Goal: Use online tool/utility: Utilize a website feature to perform a specific function

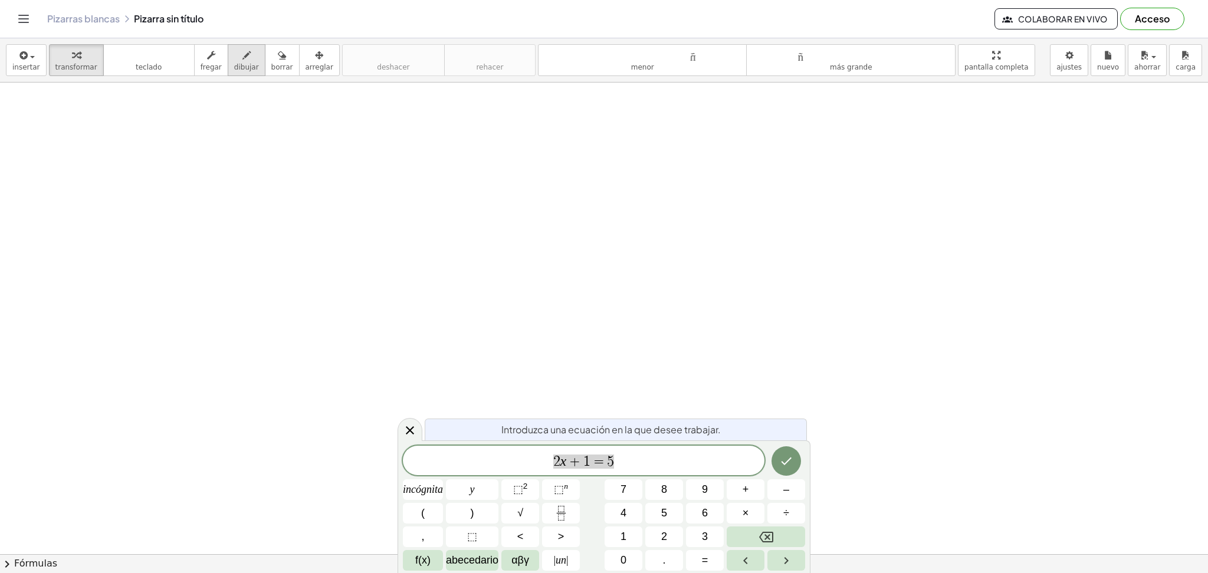
click at [239, 67] on font "dibujar" at bounding box center [246, 67] width 25 height 8
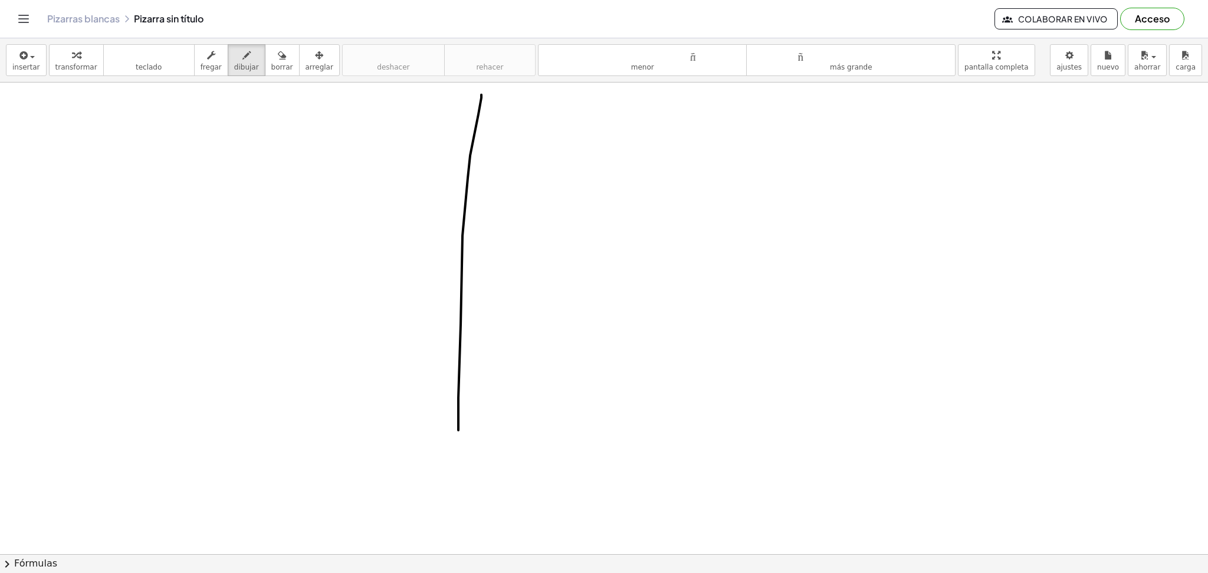
drag, startPoint x: 481, startPoint y: 96, endPoint x: 456, endPoint y: 474, distance: 379.4
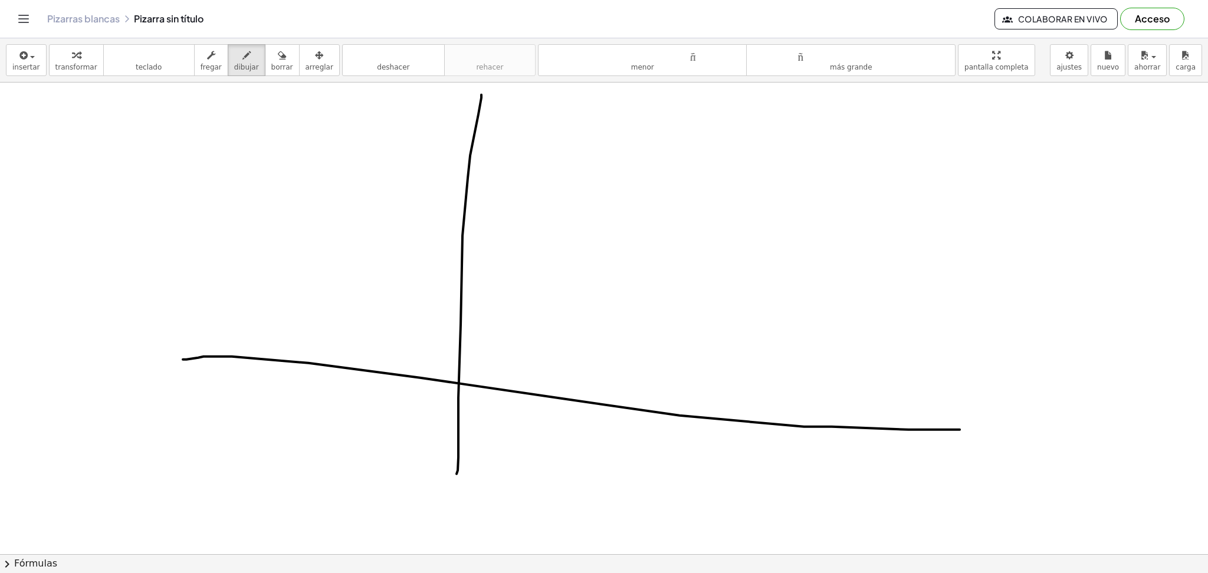
drag, startPoint x: 182, startPoint y: 359, endPoint x: 967, endPoint y: 430, distance: 787.5
drag, startPoint x: 447, startPoint y: 119, endPoint x: 531, endPoint y: 149, distance: 89.0
drag, startPoint x: 913, startPoint y: 397, endPoint x: 900, endPoint y: 446, distance: 50.1
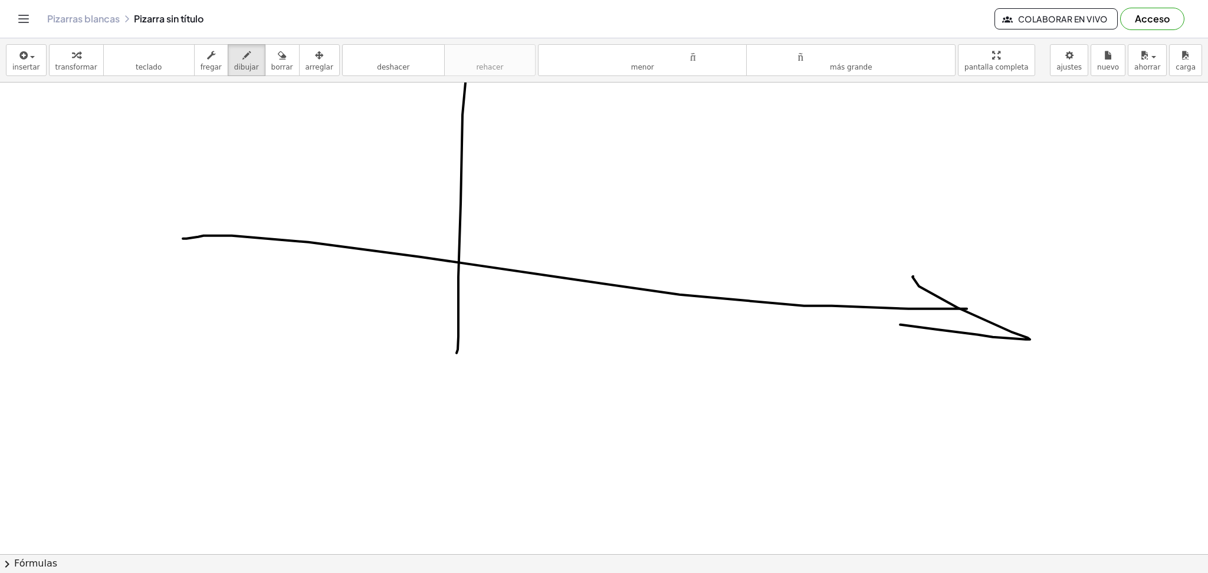
scroll to position [157, 0]
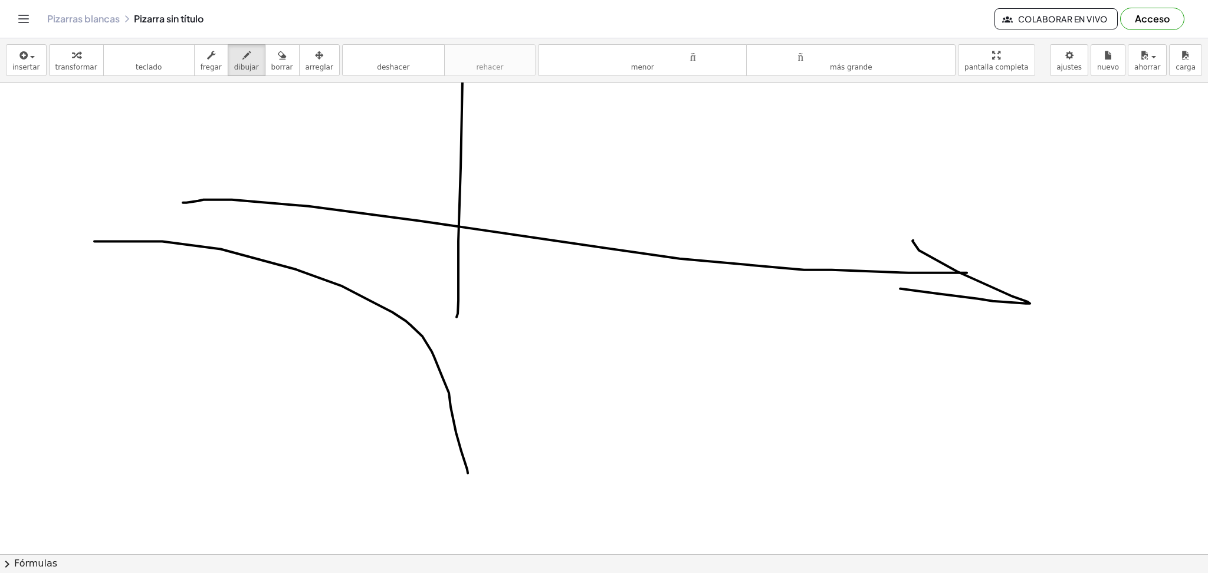
drag, startPoint x: 94, startPoint y: 241, endPoint x: 475, endPoint y: 504, distance: 462.1
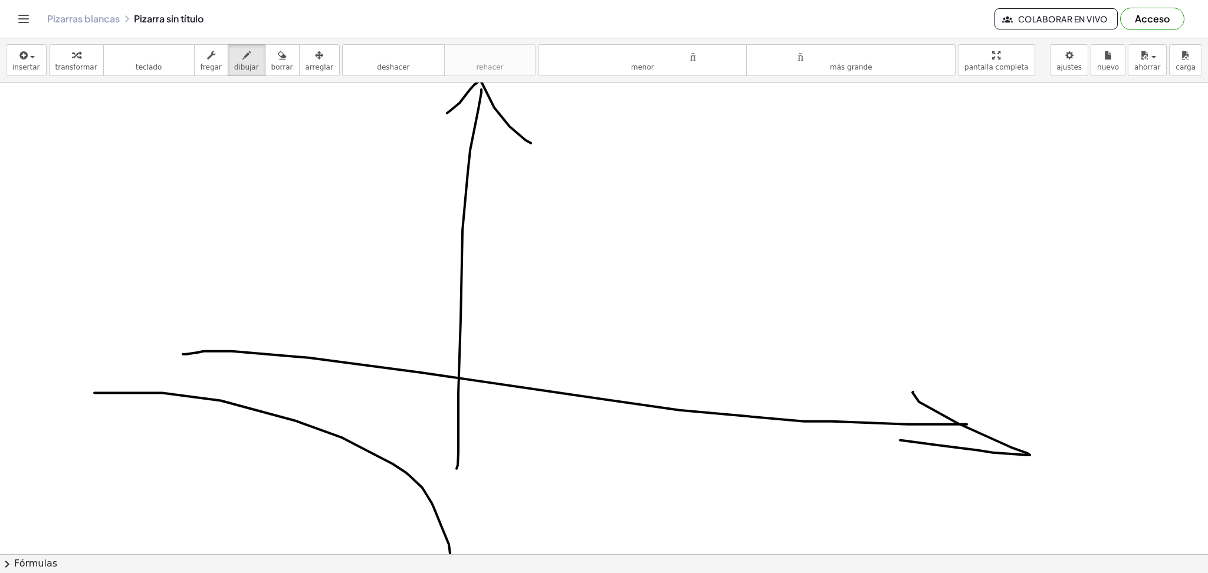
scroll to position [0, 0]
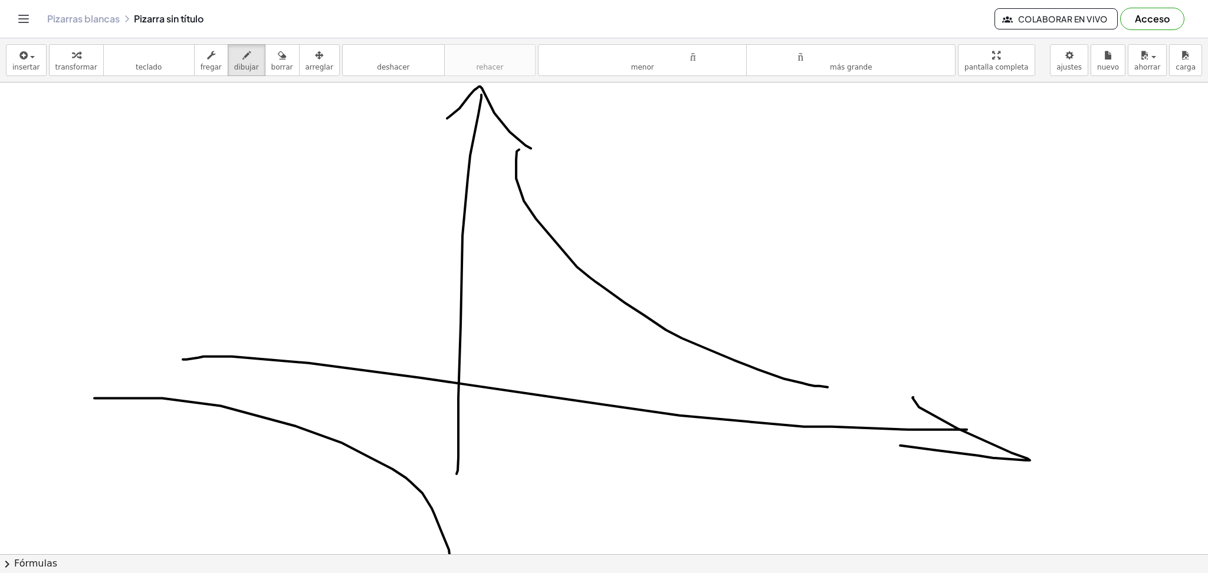
drag, startPoint x: 524, startPoint y: 201, endPoint x: 849, endPoint y: 394, distance: 378.4
drag, startPoint x: 502, startPoint y: 382, endPoint x: 502, endPoint y: 392, distance: 10.0
drag, startPoint x: 547, startPoint y: 389, endPoint x: 570, endPoint y: 402, distance: 26.1
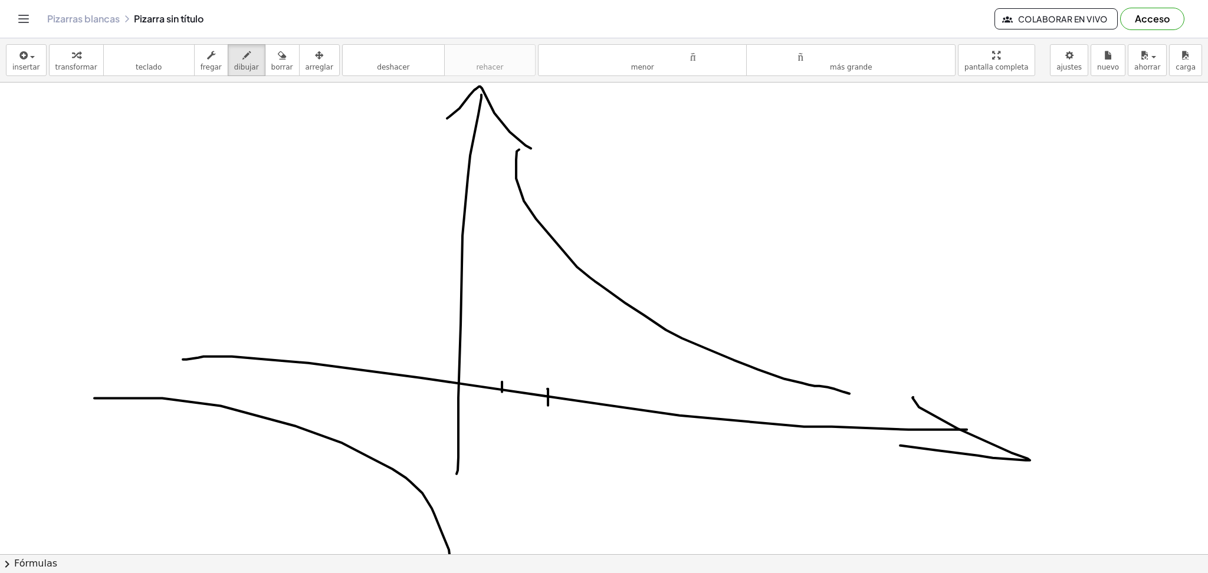
drag, startPoint x: 609, startPoint y: 394, endPoint x: 616, endPoint y: 423, distance: 29.9
drag, startPoint x: 678, startPoint y: 406, endPoint x: 697, endPoint y: 420, distance: 23.6
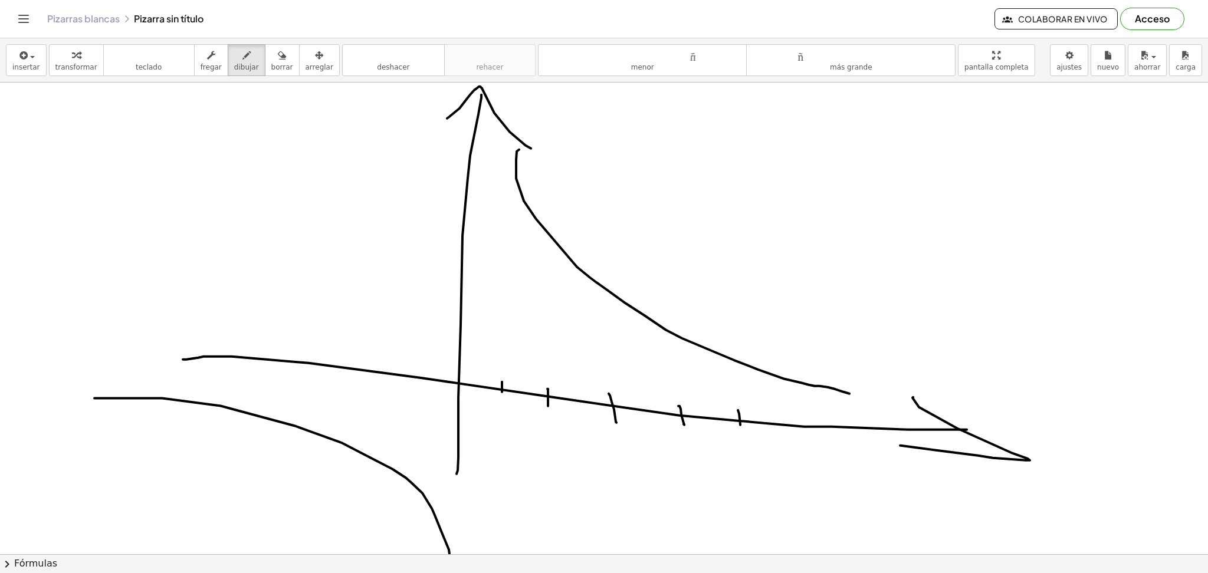
drag, startPoint x: 740, startPoint y: 425, endPoint x: 743, endPoint y: 435, distance: 10.4
drag, startPoint x: 798, startPoint y: 419, endPoint x: 803, endPoint y: 436, distance: 17.7
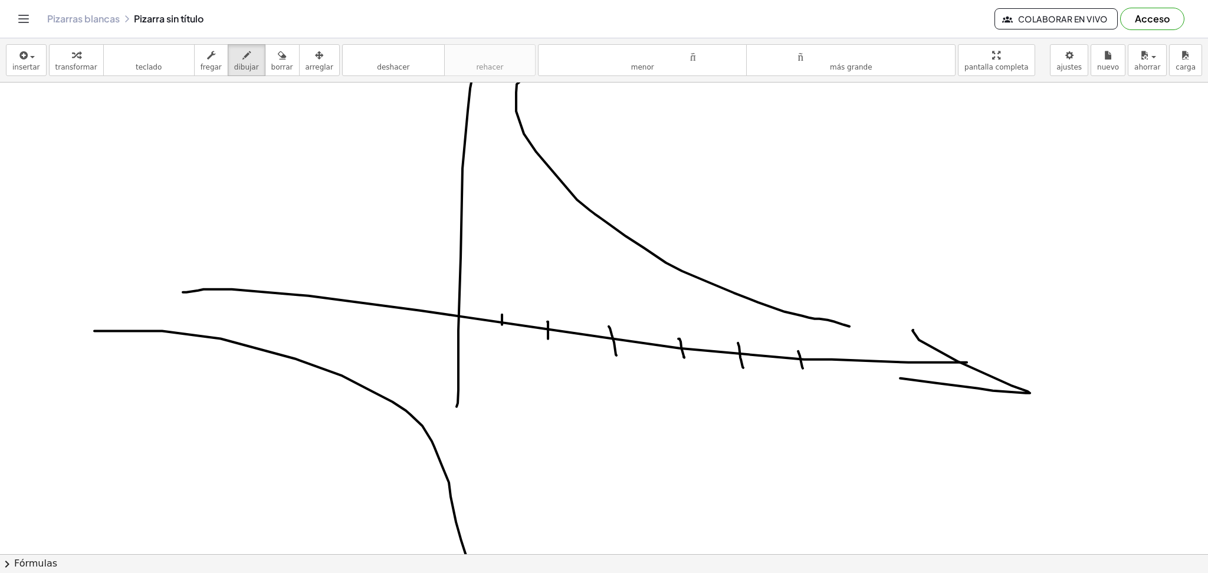
scroll to position [78, 0]
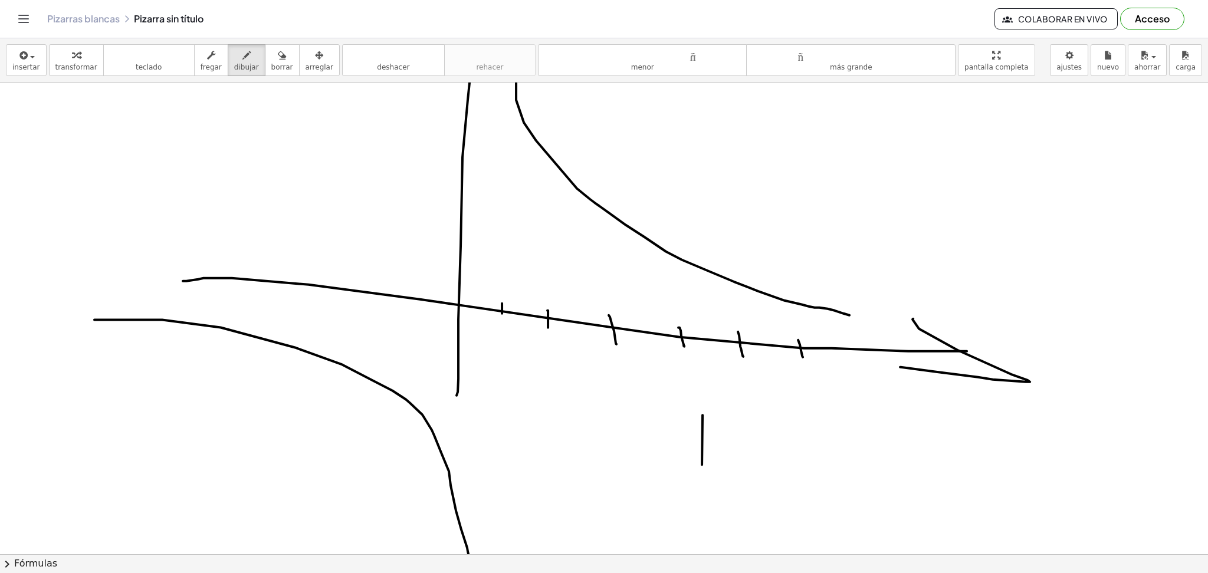
drag, startPoint x: 702, startPoint y: 465, endPoint x: 696, endPoint y: 517, distance: 52.2
drag, startPoint x: 720, startPoint y: 517, endPoint x: 722, endPoint y: 493, distance: 24.3
drag, startPoint x: 729, startPoint y: 475, endPoint x: 741, endPoint y: 468, distance: 12.9
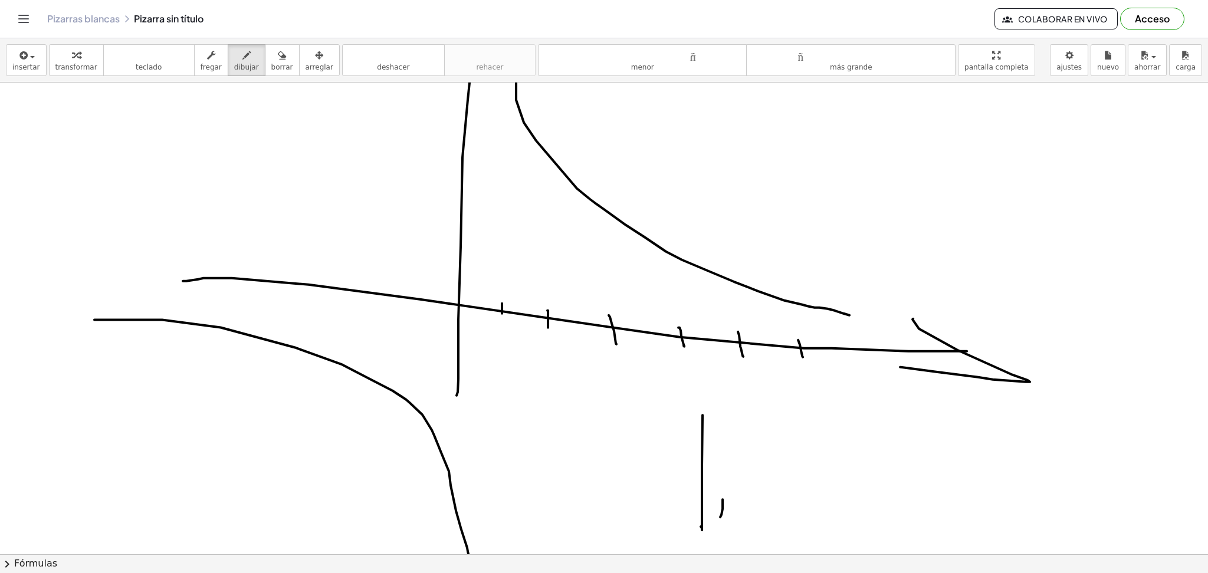
drag, startPoint x: 742, startPoint y: 500, endPoint x: 785, endPoint y: 515, distance: 44.9
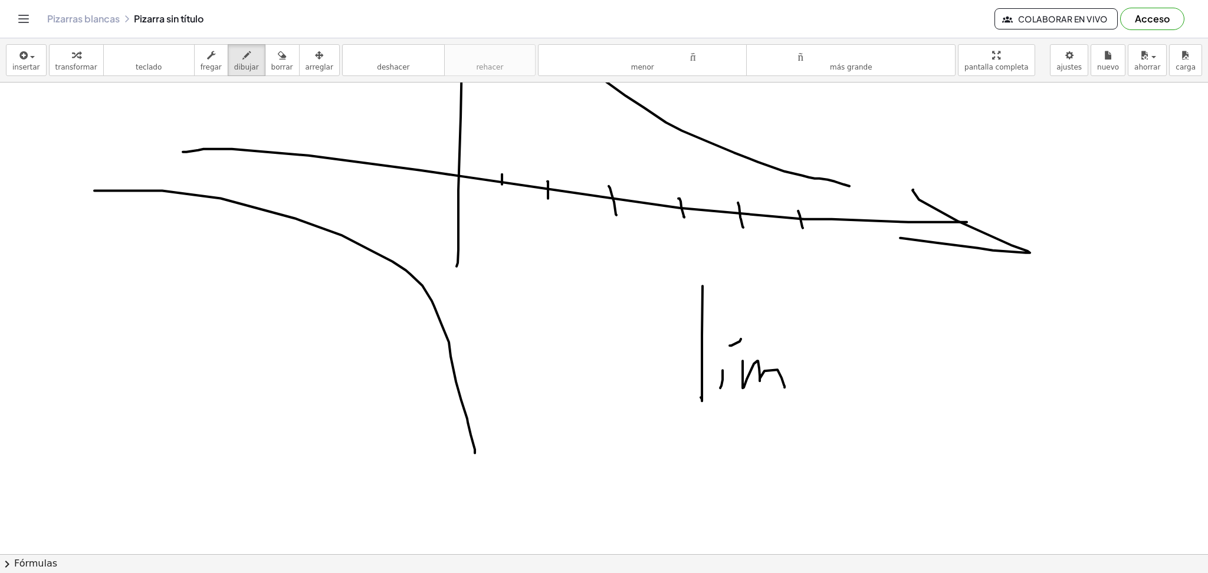
scroll to position [236, 0]
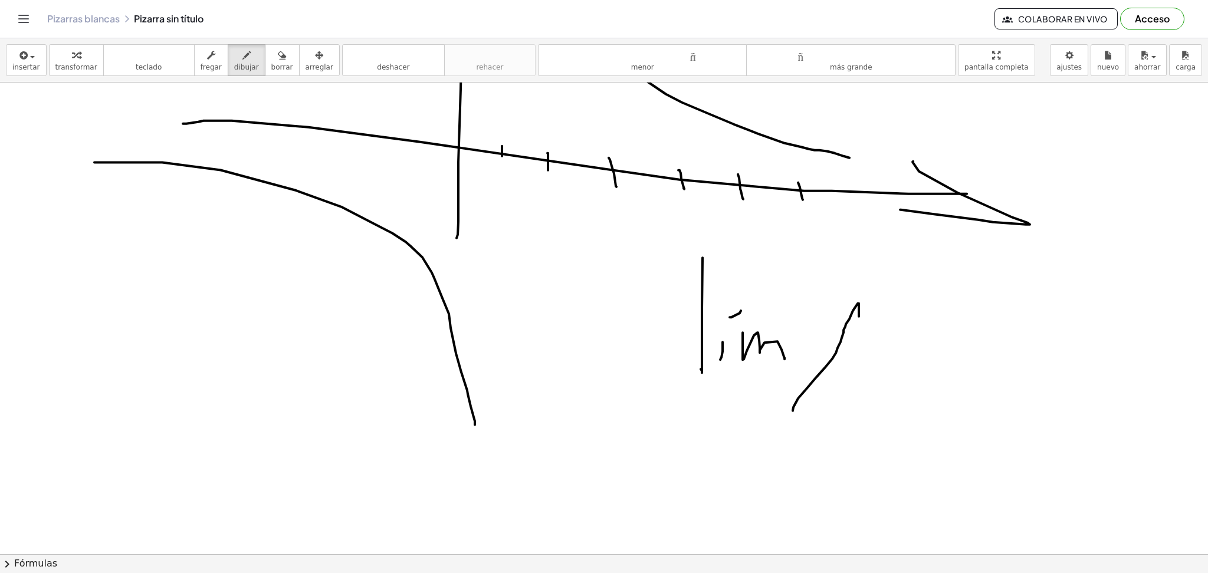
drag, startPoint x: 859, startPoint y: 304, endPoint x: 793, endPoint y: 411, distance: 126.0
drag, startPoint x: 795, startPoint y: 377, endPoint x: 854, endPoint y: 374, distance: 59.1
drag, startPoint x: 893, startPoint y: 373, endPoint x: 891, endPoint y: 345, distance: 27.8
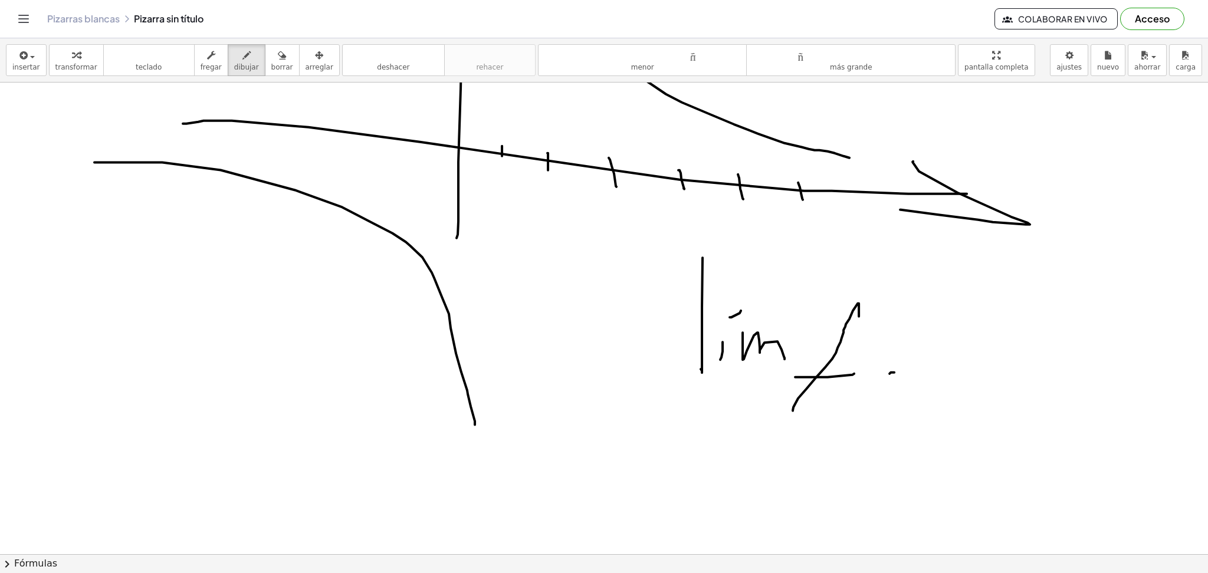
drag, startPoint x: 882, startPoint y: 344, endPoint x: 907, endPoint y: 380, distance: 43.2
drag, startPoint x: 925, startPoint y: 333, endPoint x: 950, endPoint y: 405, distance: 76.1
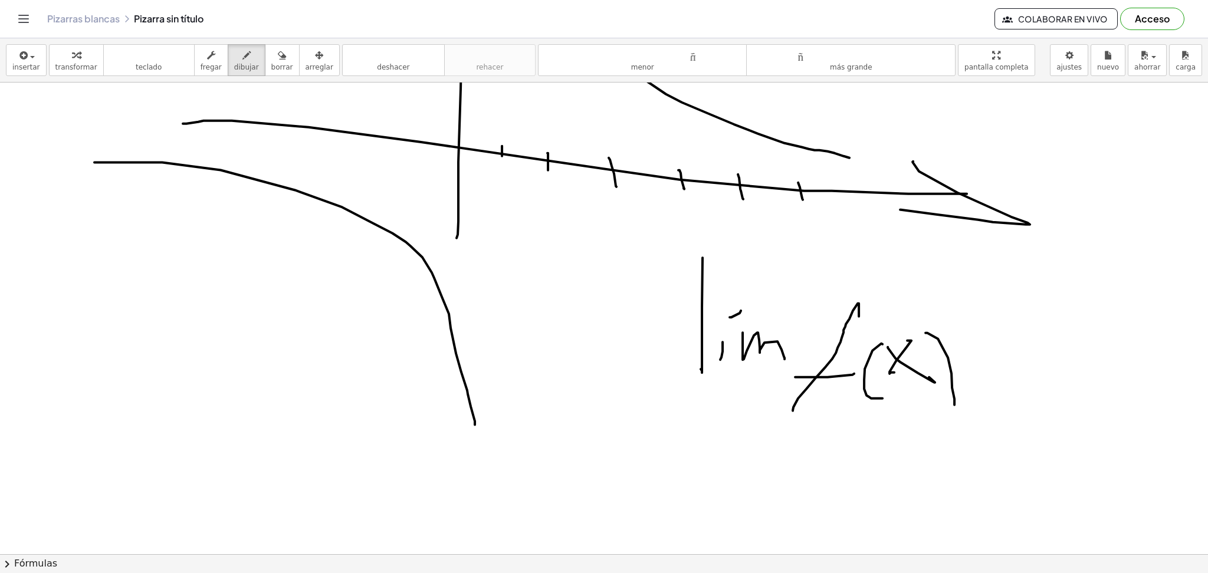
drag, startPoint x: 671, startPoint y: 451, endPoint x: 715, endPoint y: 428, distance: 49.9
drag, startPoint x: 715, startPoint y: 423, endPoint x: 796, endPoint y: 468, distance: 93.2
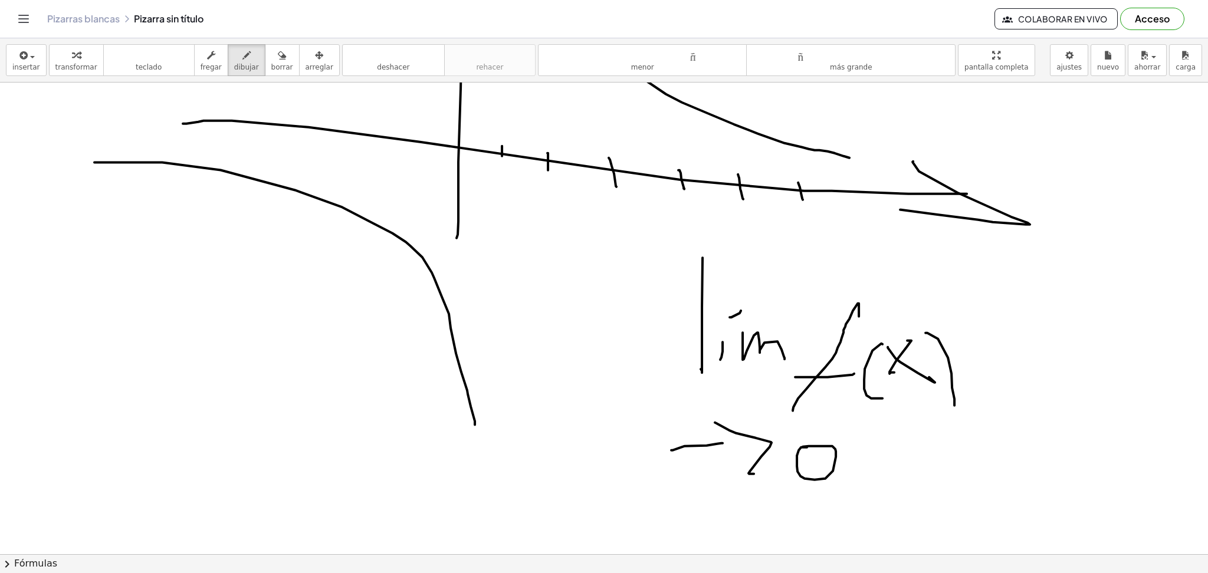
drag, startPoint x: 797, startPoint y: 456, endPoint x: 784, endPoint y: 455, distance: 12.4
drag, startPoint x: 610, startPoint y: 445, endPoint x: 645, endPoint y: 429, distance: 37.7
drag, startPoint x: 621, startPoint y: 427, endPoint x: 648, endPoint y: 472, distance: 52.4
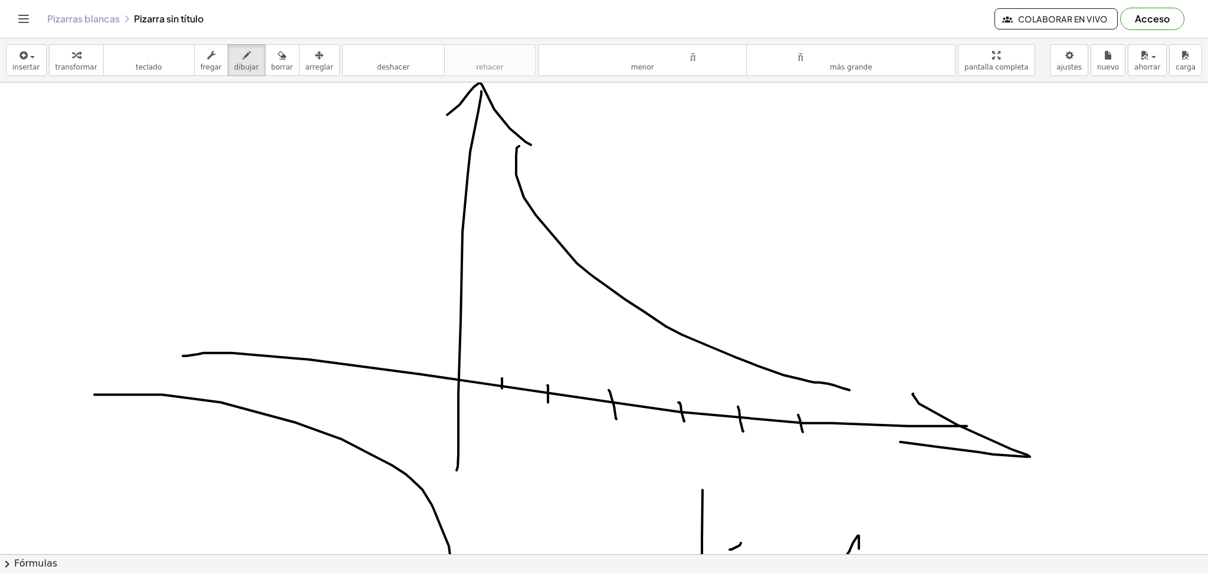
scroll to position [0, 0]
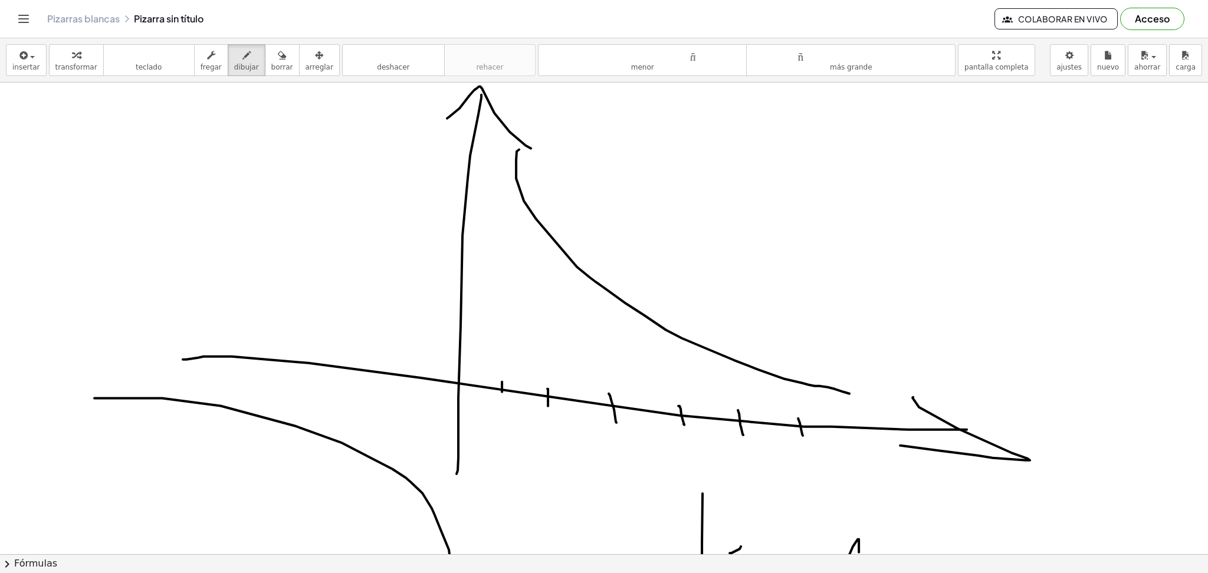
drag, startPoint x: 426, startPoint y: 372, endPoint x: 425, endPoint y: 398, distance: 26.5
drag, startPoint x: 383, startPoint y: 373, endPoint x: 373, endPoint y: 366, distance: 11.8
drag, startPoint x: 344, startPoint y: 354, endPoint x: 333, endPoint y: 380, distance: 28.3
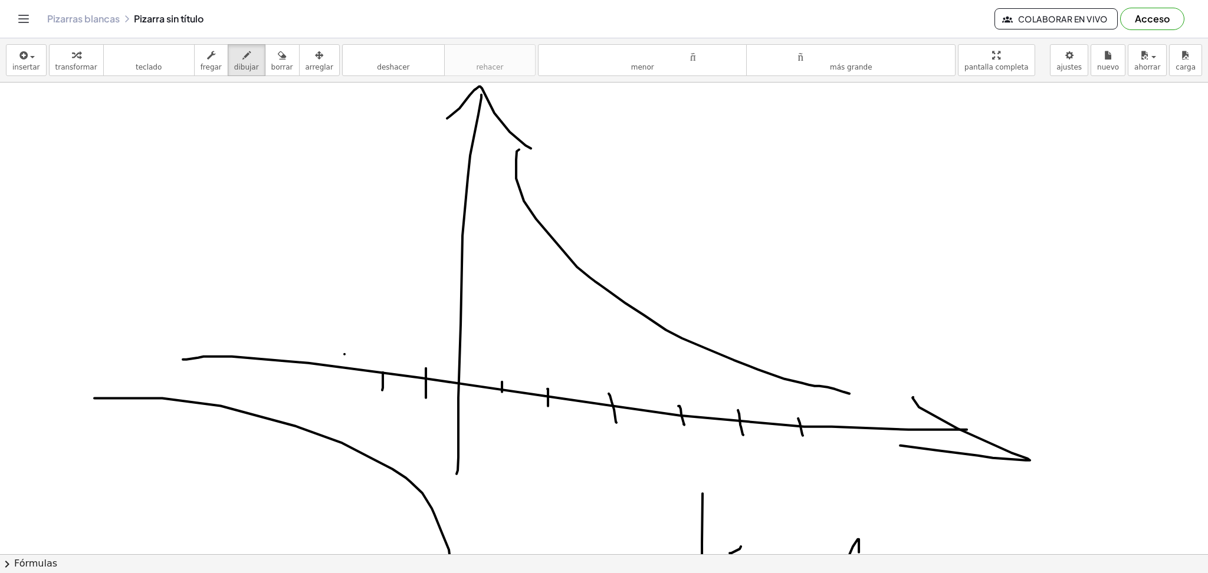
drag, startPoint x: 285, startPoint y: 346, endPoint x: 281, endPoint y: 372, distance: 27.0
drag
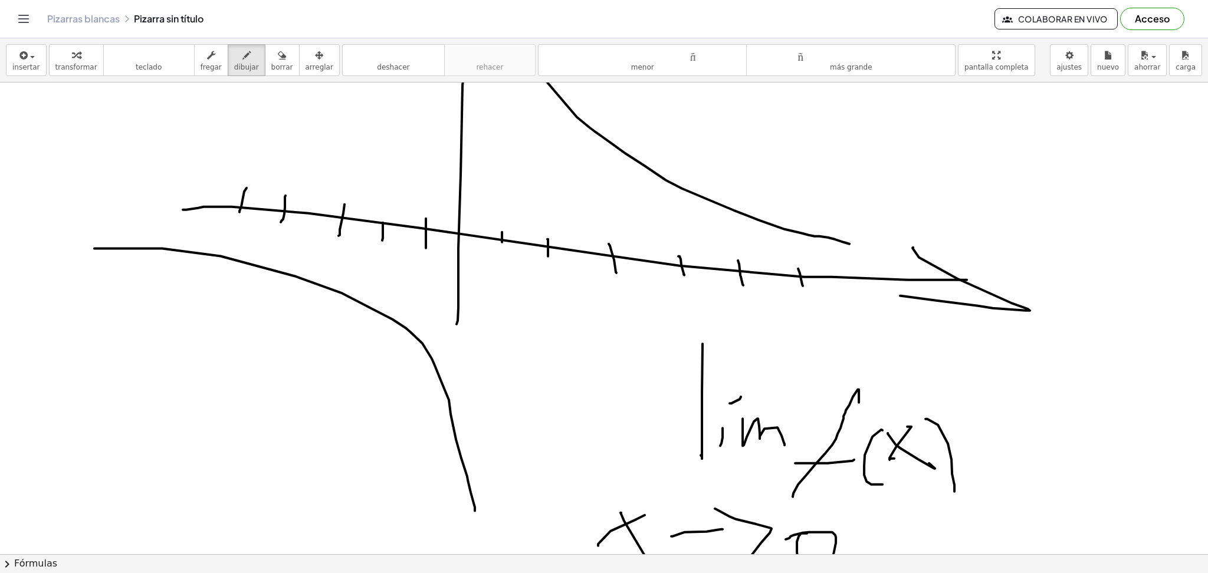
scroll to position [157, 0]
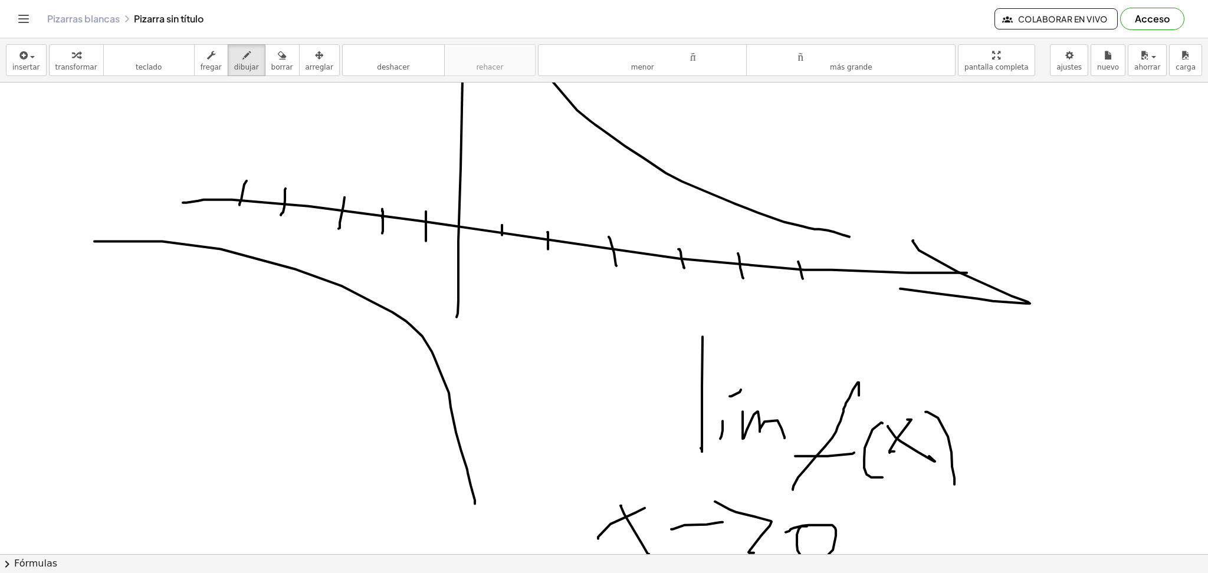
drag, startPoint x: 271, startPoint y: 55, endPoint x: 398, endPoint y: 301, distance: 276.9
click at [275, 63] on button "borrar" at bounding box center [282, 60] width 35 height 32
drag, startPoint x: 445, startPoint y: 368, endPoint x: 489, endPoint y: 472, distance: 112.8
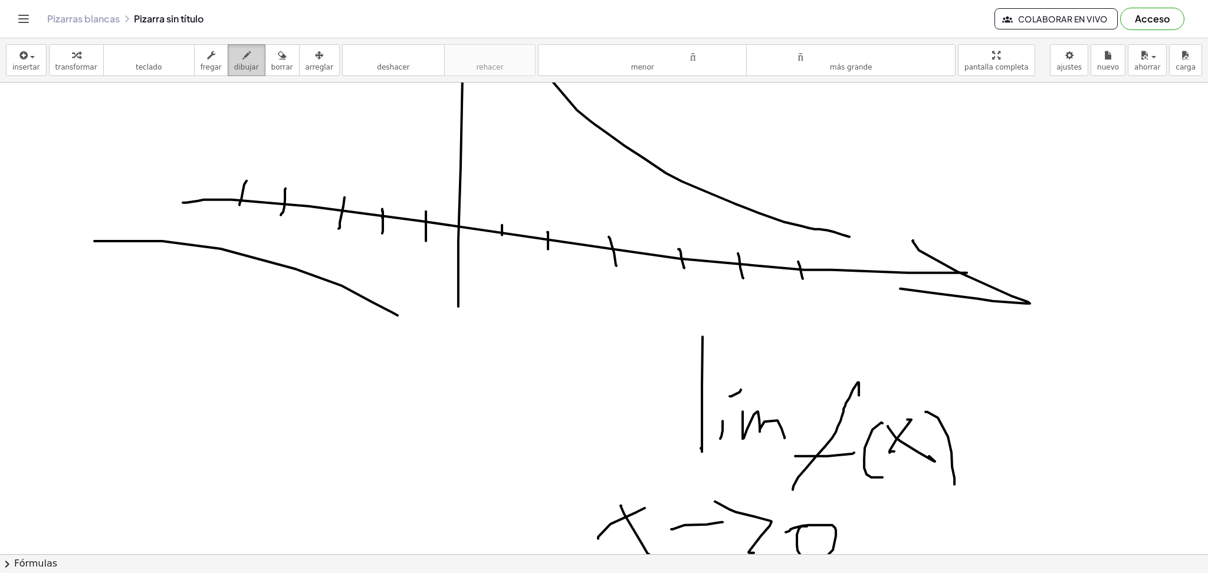
click at [238, 63] on font "dibujar" at bounding box center [246, 67] width 25 height 8
drag, startPoint x: 390, startPoint y: 313, endPoint x: 415, endPoint y: 484, distance: 173.5
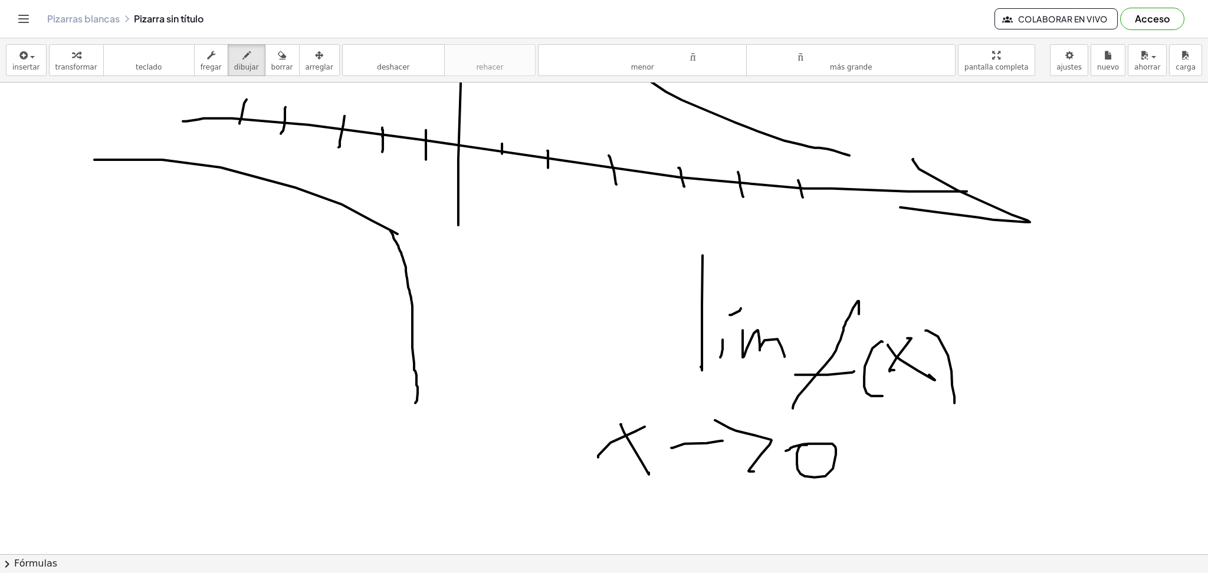
scroll to position [236, 0]
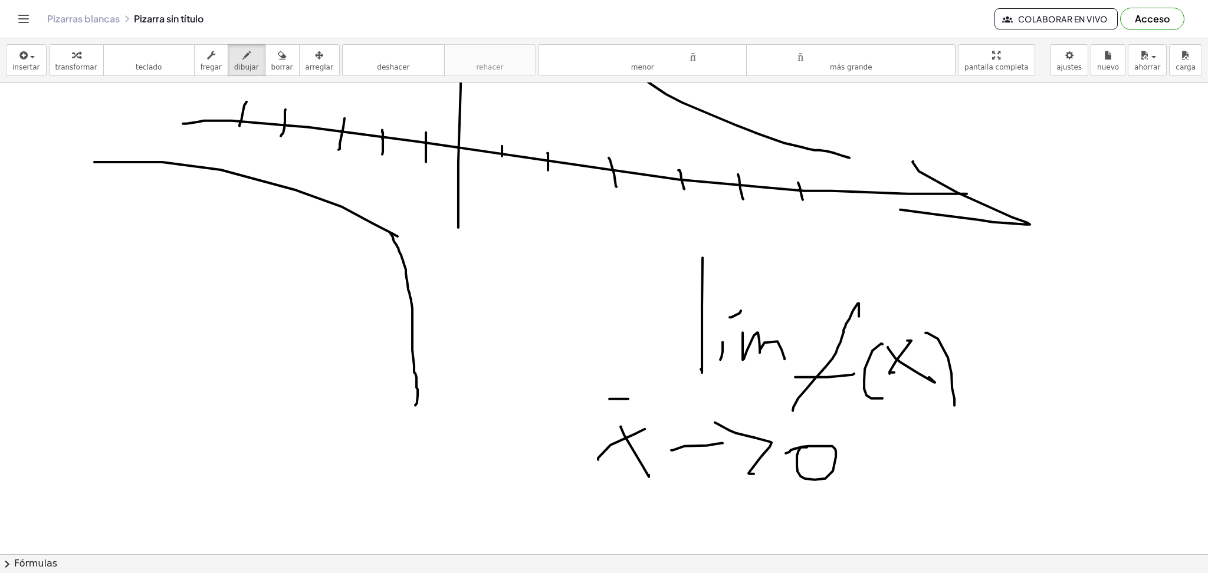
drag, startPoint x: 609, startPoint y: 399, endPoint x: 625, endPoint y: 400, distance: 15.4
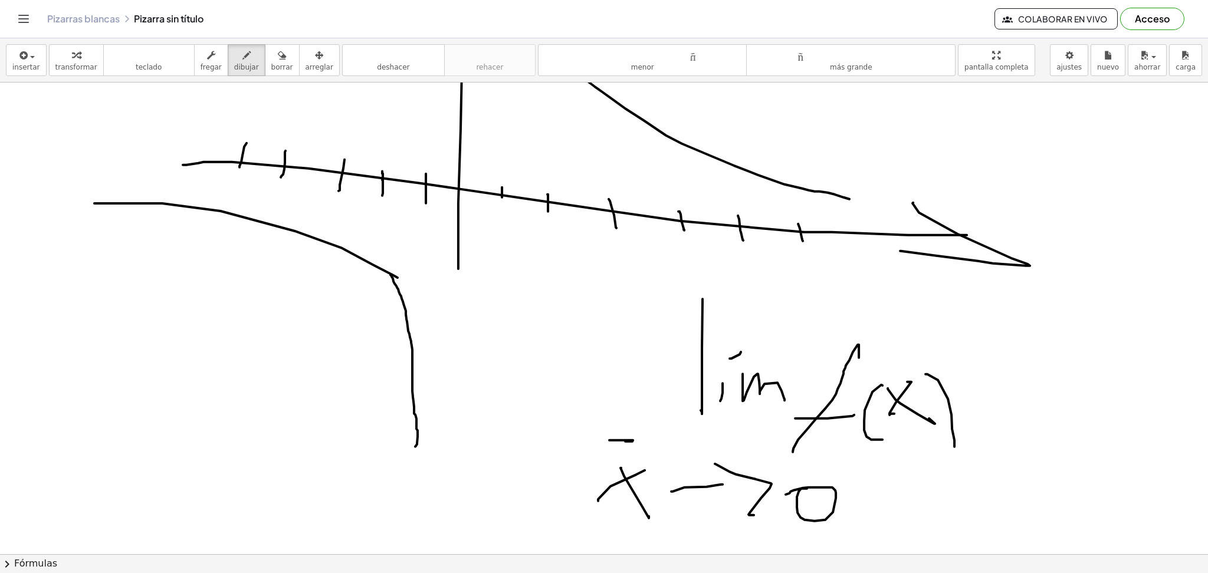
scroll to position [78, 0]
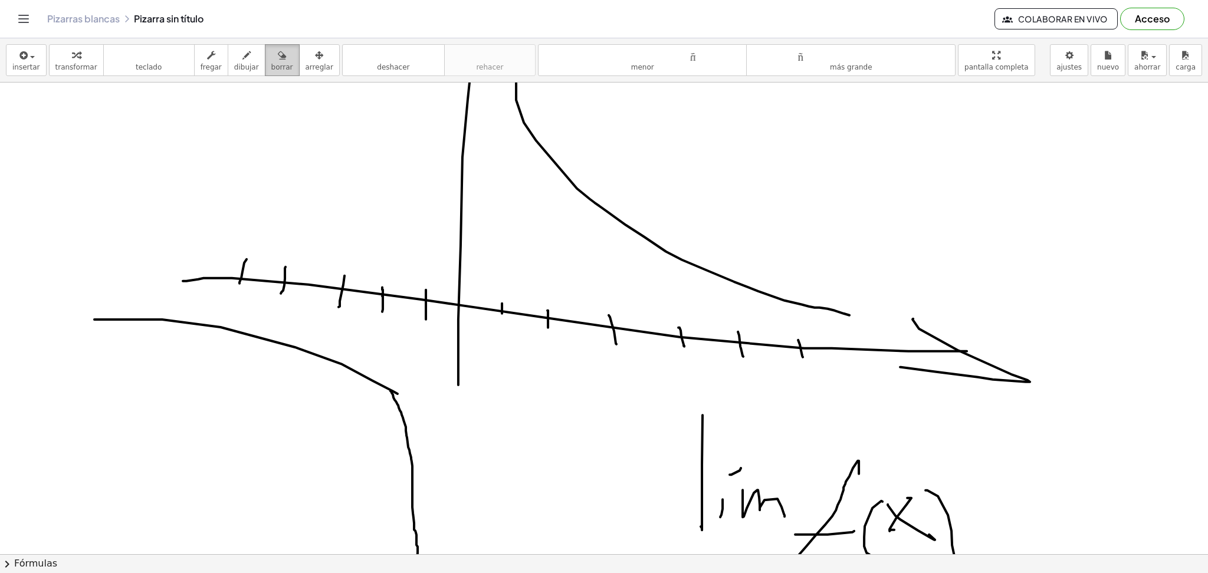
click at [271, 64] on font "borrar" at bounding box center [282, 67] width 22 height 8
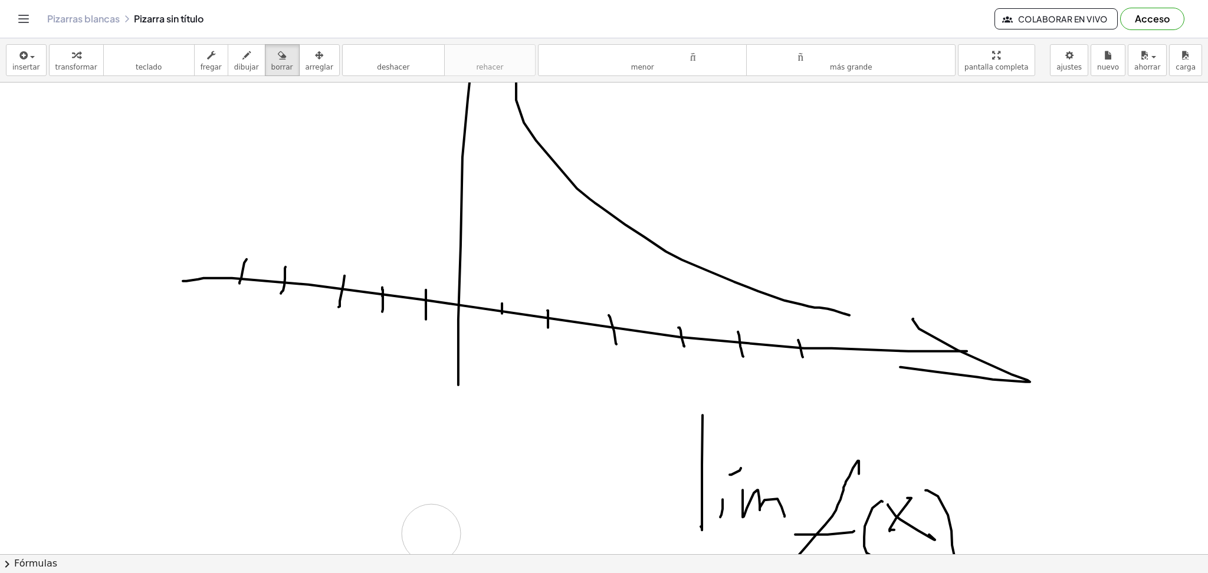
drag, startPoint x: 360, startPoint y: 371, endPoint x: 435, endPoint y: 505, distance: 153.4
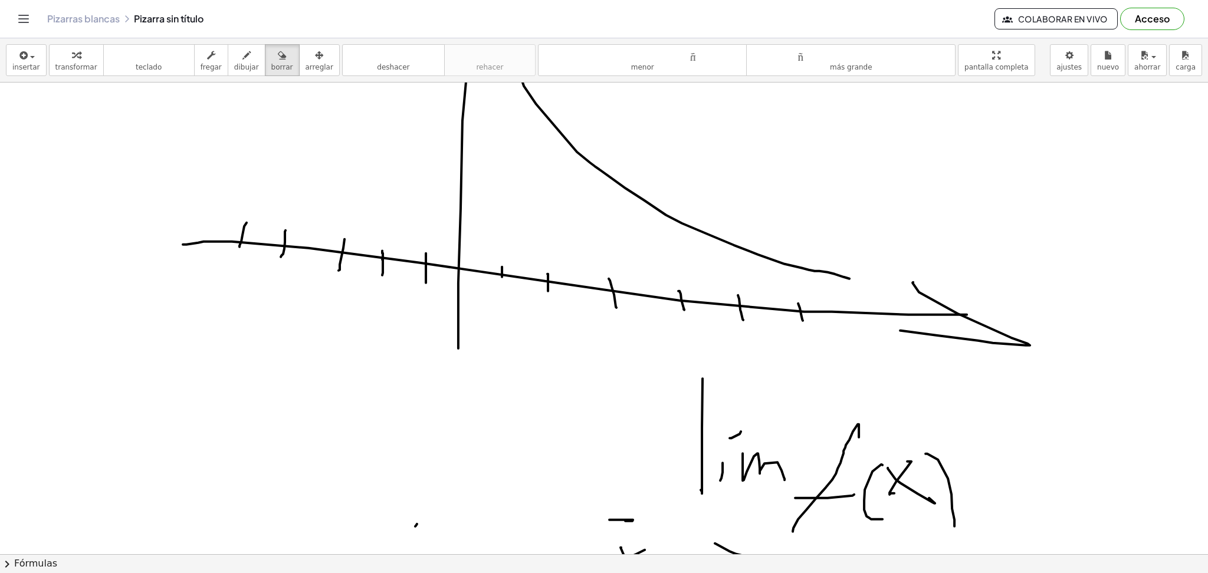
scroll to position [236, 0]
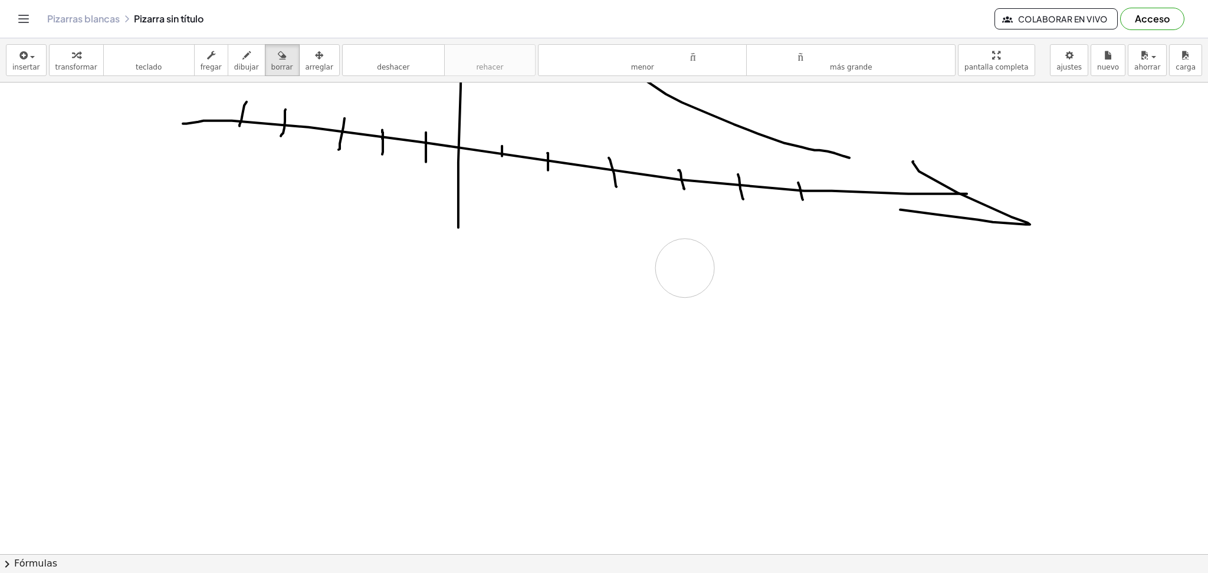
drag, startPoint x: 414, startPoint y: 379, endPoint x: 685, endPoint y: 268, distance: 292.5
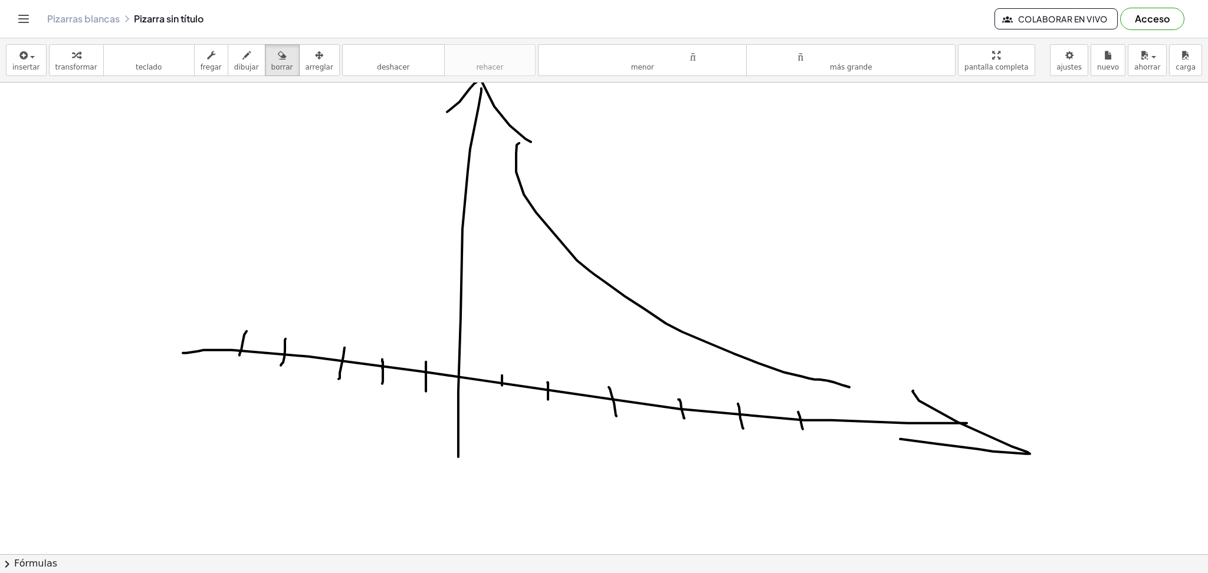
scroll to position [0, 0]
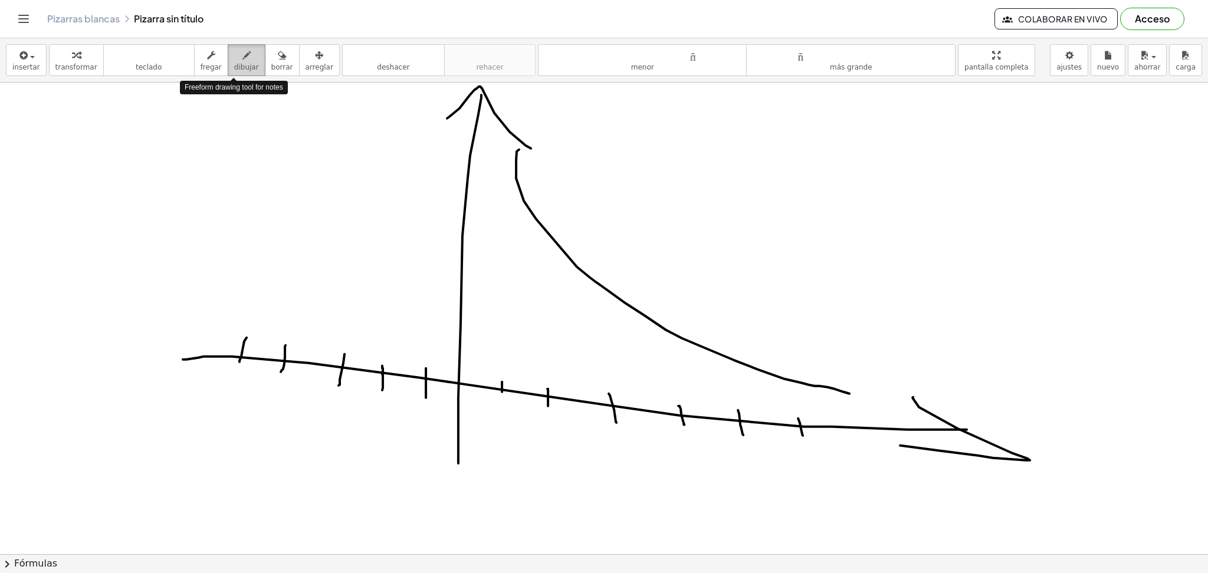
click at [234, 63] on font "dibujar" at bounding box center [246, 67] width 25 height 8
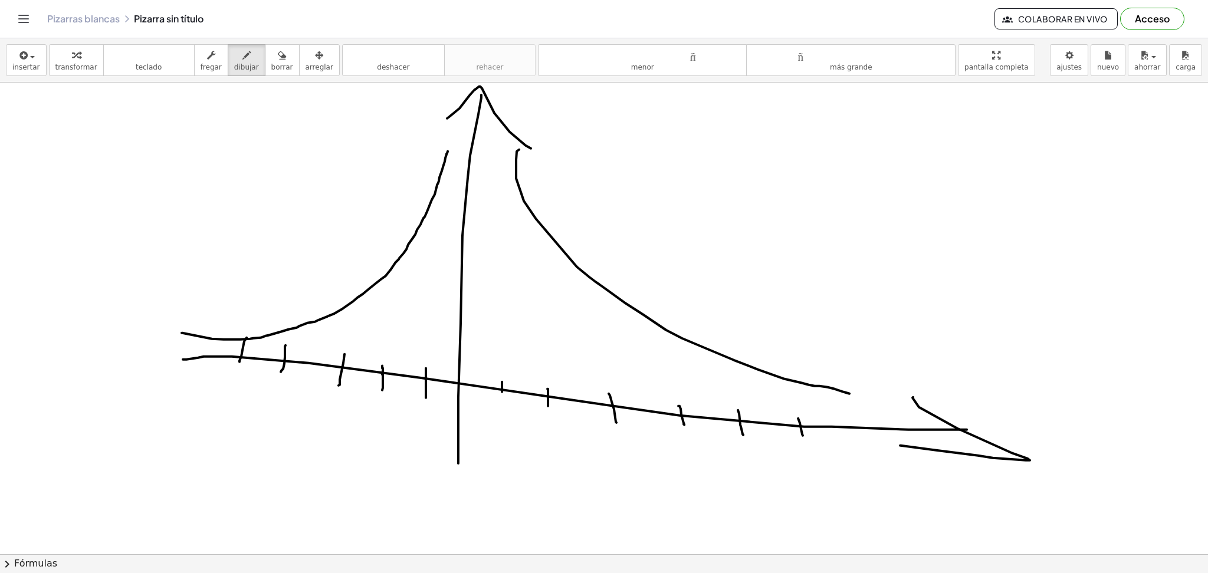
drag, startPoint x: 182, startPoint y: 333, endPoint x: 448, endPoint y: 152, distance: 322.1
drag, startPoint x: 463, startPoint y: 328, endPoint x: 462, endPoint y: 321, distance: 7.7
drag, startPoint x: 545, startPoint y: 91, endPoint x: 557, endPoint y: 133, distance: 43.3
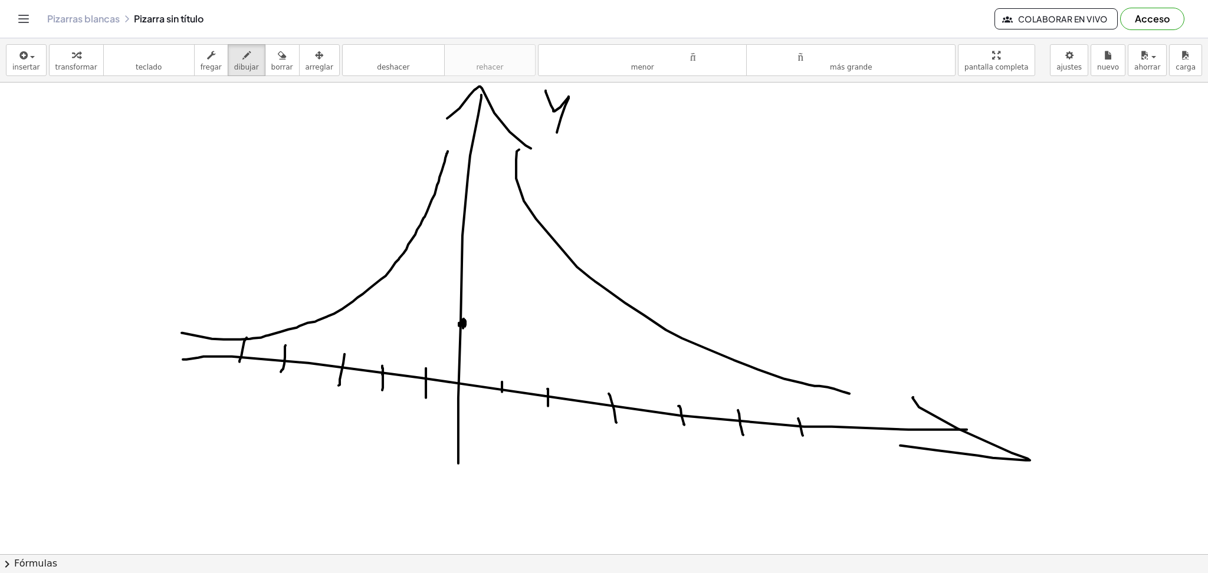
drag, startPoint x: 1000, startPoint y: 520, endPoint x: 1048, endPoint y: 499, distance: 52.0
drag, startPoint x: 1003, startPoint y: 490, endPoint x: 1038, endPoint y: 520, distance: 46.1
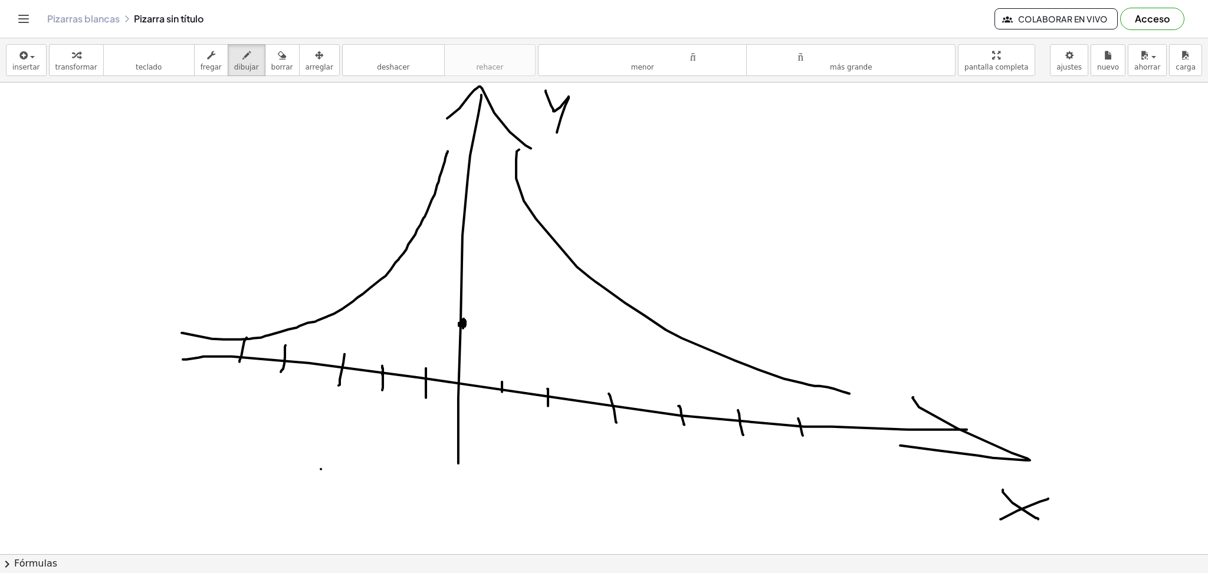
drag, startPoint x: 321, startPoint y: 469, endPoint x: 307, endPoint y: 486, distance: 21.4
drag, startPoint x: 309, startPoint y: 477, endPoint x: 321, endPoint y: 489, distance: 17.5
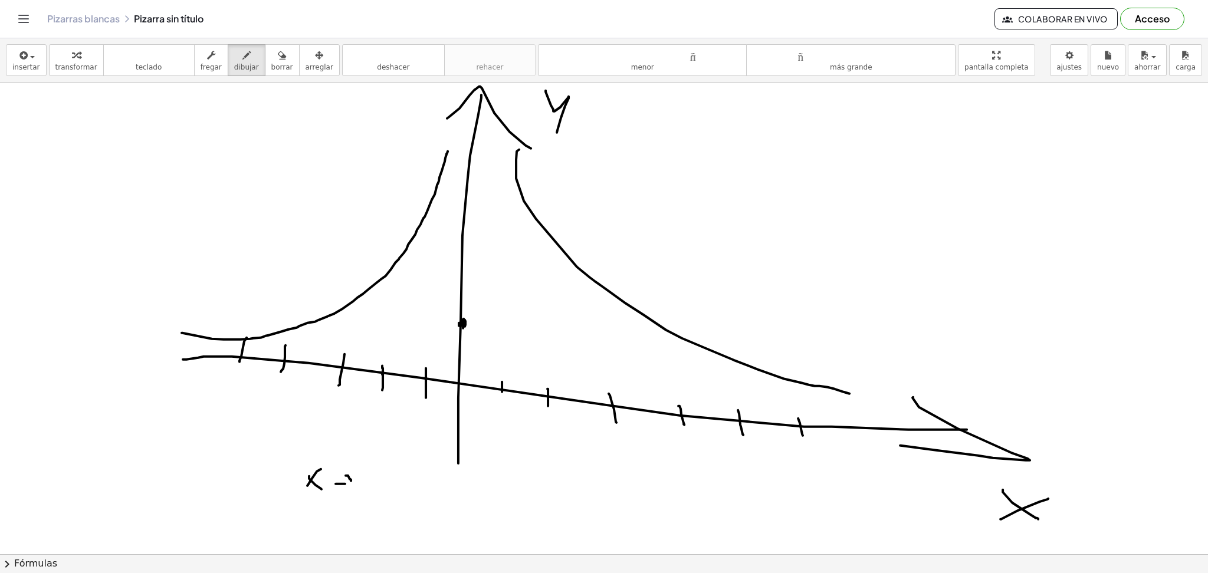
drag, startPoint x: 351, startPoint y: 480, endPoint x: 353, endPoint y: 495, distance: 14.9
drag, startPoint x: 521, startPoint y: 318, endPoint x: 548, endPoint y: 334, distance: 31.7
